Goal: Information Seeking & Learning: Learn about a topic

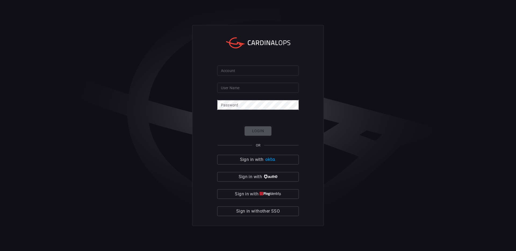
click at [256, 75] on input "Account" at bounding box center [258, 71] width 82 height 10
type input "nubank"
type input "rubia.[PERSON_NAME]"
click at [260, 128] on button "Login" at bounding box center [258, 130] width 27 height 9
click button "Login" at bounding box center [258, 130] width 27 height 9
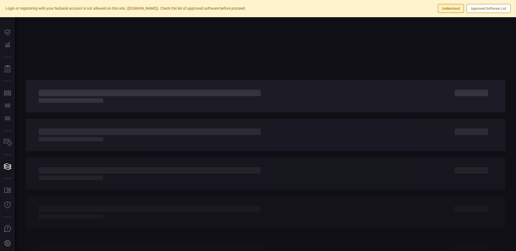
click at [444, 9] on button "Understood" at bounding box center [451, 8] width 26 height 9
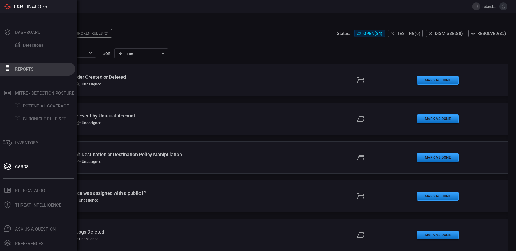
click at [35, 68] on button "Reports" at bounding box center [37, 69] width 75 height 13
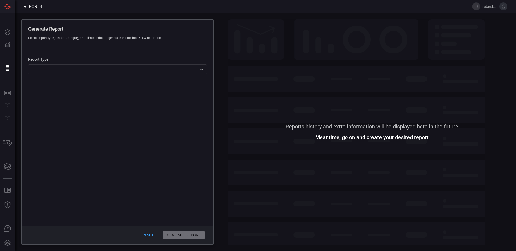
click at [204, 70] on div "​ ​" at bounding box center [117, 70] width 179 height 10
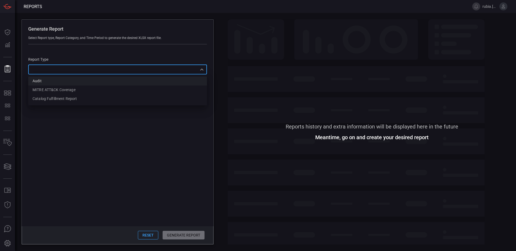
click at [190, 83] on li "Audit" at bounding box center [117, 81] width 179 height 9
type input "Audit"
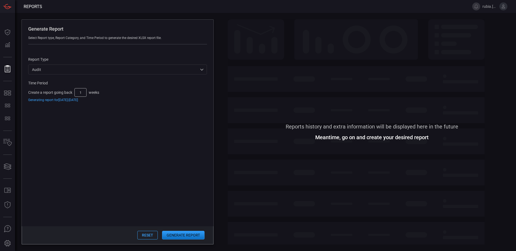
click at [85, 92] on input "1" at bounding box center [80, 92] width 12 height 9
drag, startPoint x: 84, startPoint y: 93, endPoint x: 77, endPoint y: 93, distance: 6.7
click at [77, 93] on input "1" at bounding box center [80, 92] width 12 height 9
type input "12"
click at [177, 234] on button "Generate Report" at bounding box center [183, 235] width 42 height 9
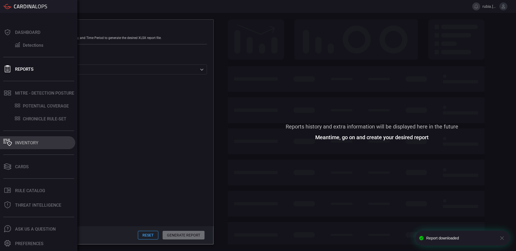
click at [47, 143] on button "Inventory" at bounding box center [37, 142] width 75 height 13
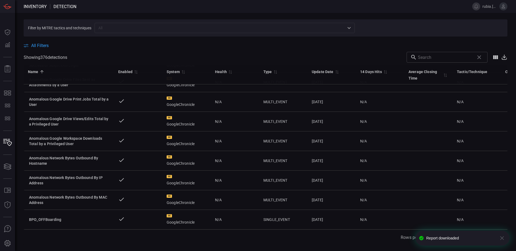
scroll to position [251, 0]
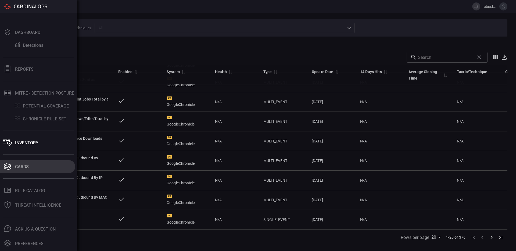
click at [33, 172] on button "Cards" at bounding box center [37, 166] width 75 height 13
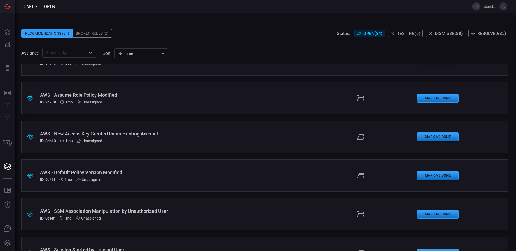
scroll to position [564, 0]
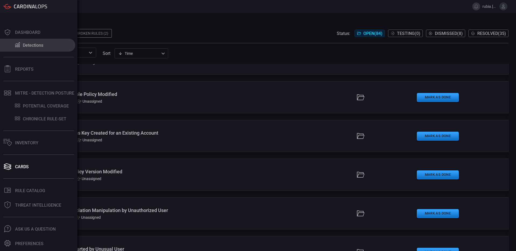
click at [37, 44] on div "Detections" at bounding box center [33, 45] width 20 height 5
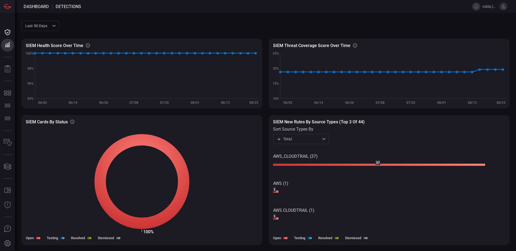
click at [317, 142] on div "Total total ​" at bounding box center [301, 139] width 56 height 10
click at [309, 168] on li "Tested" at bounding box center [301, 168] width 56 height 9
click at [310, 139] on div "Tested testing ​" at bounding box center [301, 139] width 56 height 10
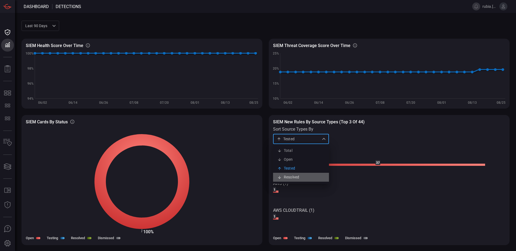
click at [303, 179] on li "Resolved" at bounding box center [301, 177] width 56 height 9
type input "resolved"
click at [380, 176] on rect at bounding box center [389, 192] width 232 height 88
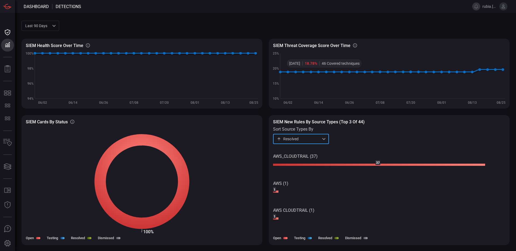
click at [47, 25] on div "Last 90 days quarter ​" at bounding box center [41, 26] width 38 height 10
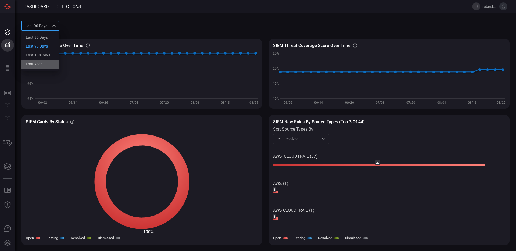
click at [40, 62] on div "Last year" at bounding box center [34, 64] width 16 height 6
type input "year"
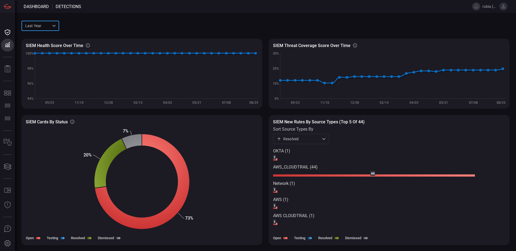
click at [319, 140] on div "Resolved resolved ​" at bounding box center [301, 139] width 56 height 10
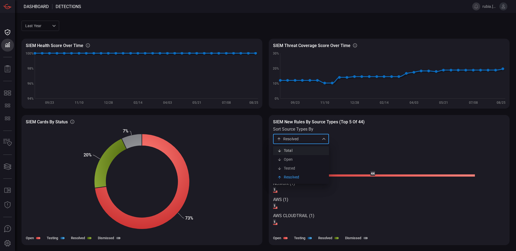
click at [312, 151] on li "Total" at bounding box center [301, 150] width 56 height 9
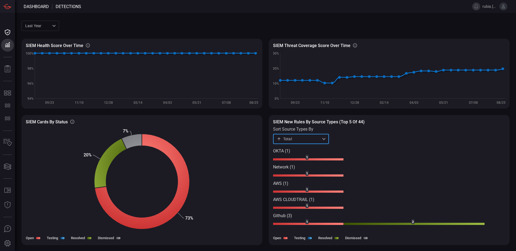
click at [321, 140] on div "Total total ​" at bounding box center [301, 139] width 56 height 10
click at [312, 180] on li "Resolved" at bounding box center [301, 177] width 56 height 9
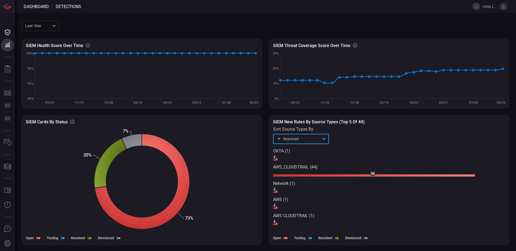
click at [313, 143] on div "Resolved resolved ​" at bounding box center [301, 139] width 56 height 10
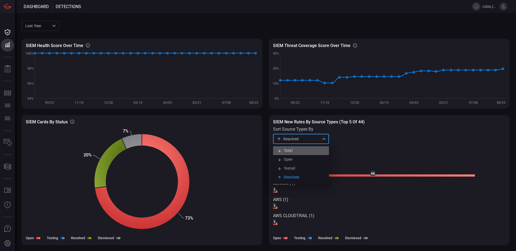
click at [310, 152] on li "Total" at bounding box center [301, 150] width 56 height 9
type input "total"
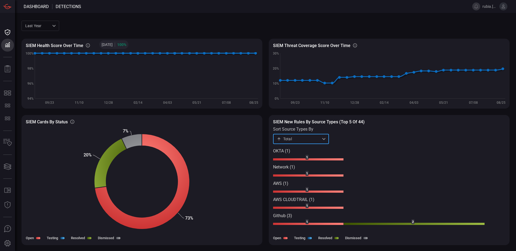
click at [40, 24] on div "Last year year ​" at bounding box center [41, 26] width 38 height 10
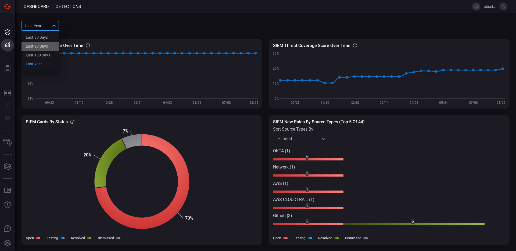
click at [45, 48] on div "Last 90 days" at bounding box center [37, 47] width 22 height 6
type input "quarter"
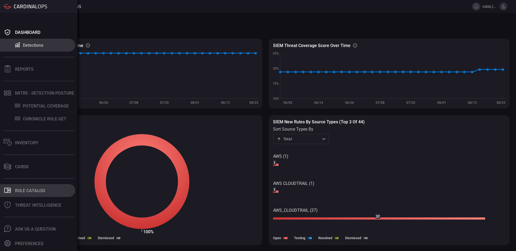
click at [30, 191] on div "Rule Catalog" at bounding box center [30, 190] width 30 height 5
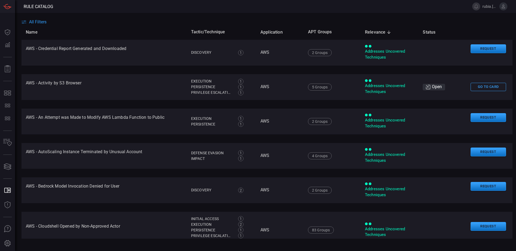
click at [42, 20] on span "All Filters" at bounding box center [37, 21] width 17 height 5
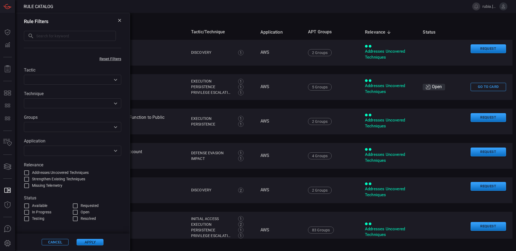
click at [80, 219] on label "Resolved" at bounding box center [96, 219] width 49 height 6
click at [79, 219] on input "Resolved" at bounding box center [75, 219] width 6 height 6
checkbox input "true"
click at [91, 244] on button "Apply" at bounding box center [90, 242] width 27 height 6
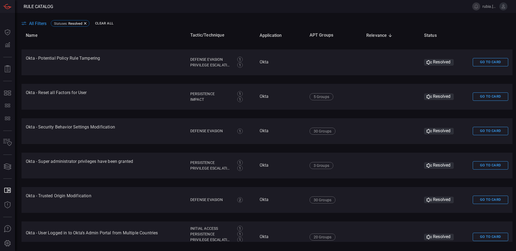
scroll to position [1030, 0]
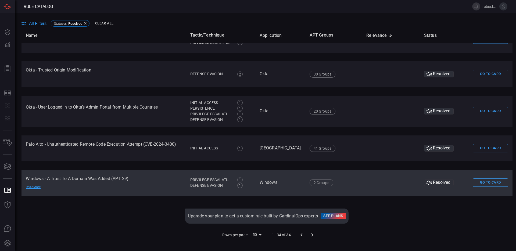
click at [169, 182] on td "Windows - A Trust To A Domain Was Added (APT 29) Read More" at bounding box center [104, 183] width 165 height 26
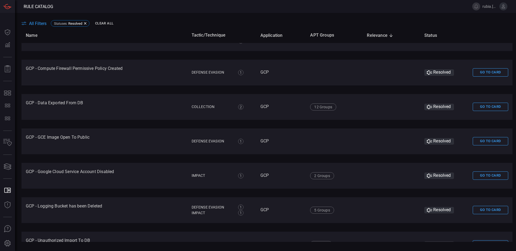
scroll to position [119, 0]
